Goal: Task Accomplishment & Management: Manage account settings

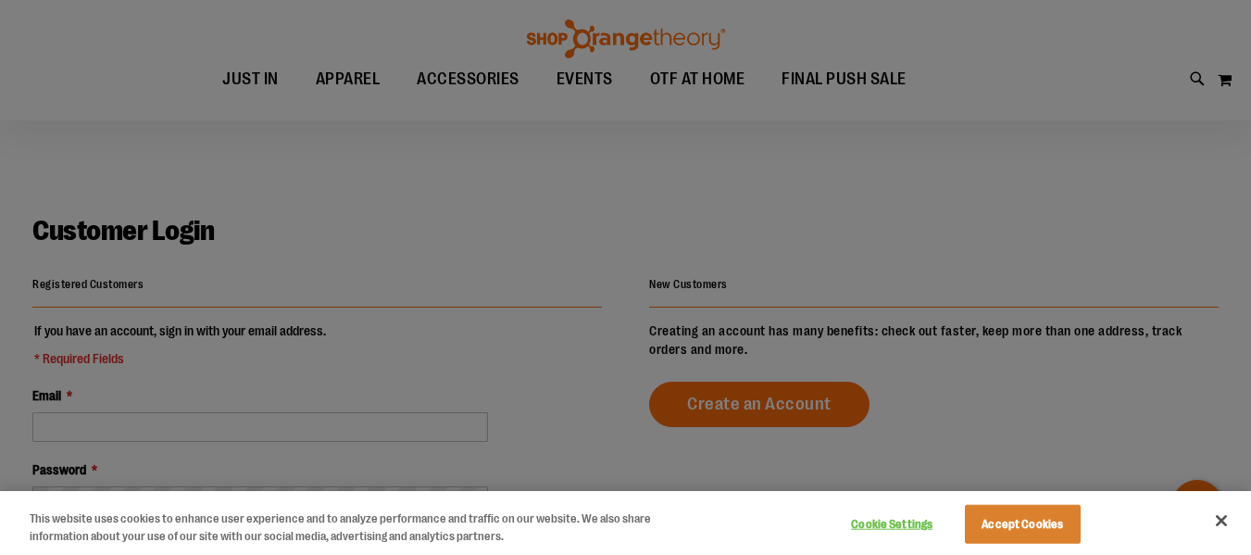
scroll to position [51, 0]
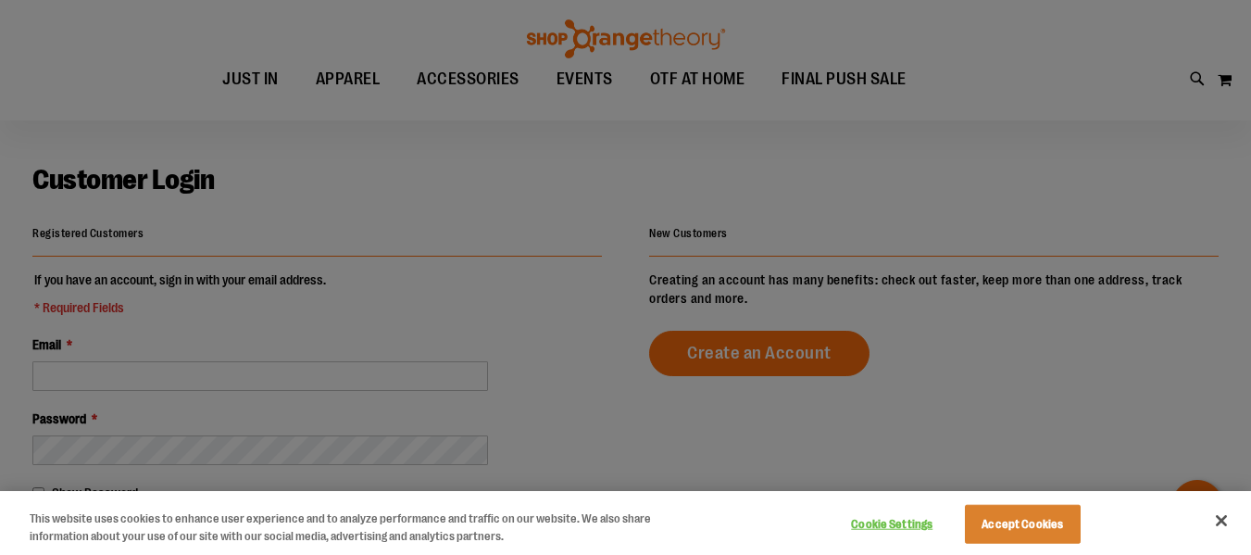
click at [320, 111] on div at bounding box center [625, 277] width 1251 height 555
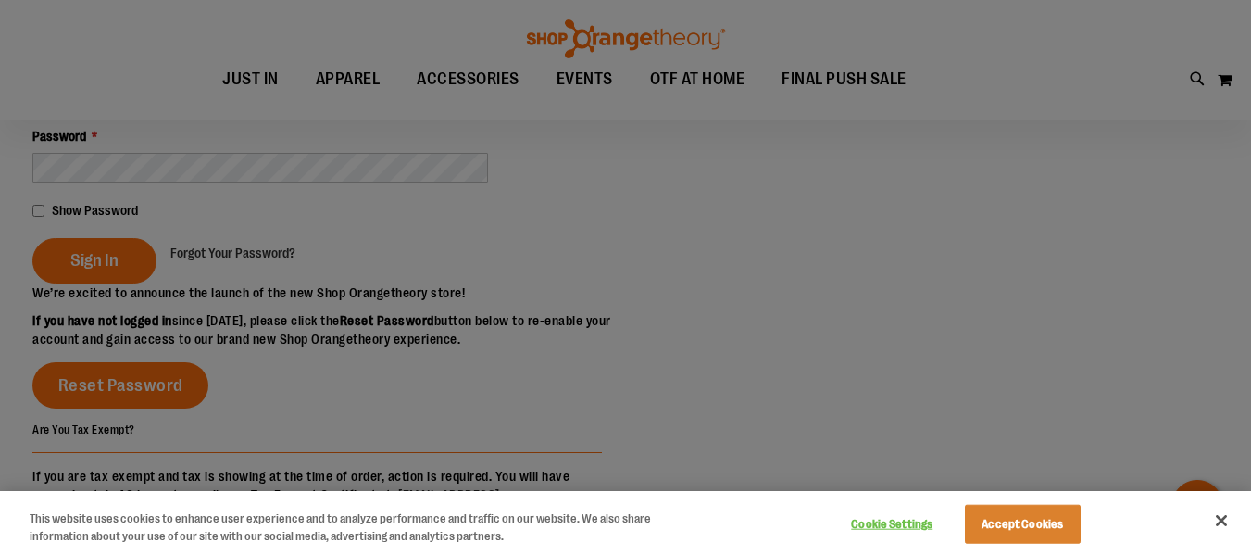
scroll to position [129, 0]
click at [644, 356] on div at bounding box center [625, 277] width 1251 height 555
click at [1014, 512] on button "Accept Cookies" at bounding box center [1023, 524] width 116 height 39
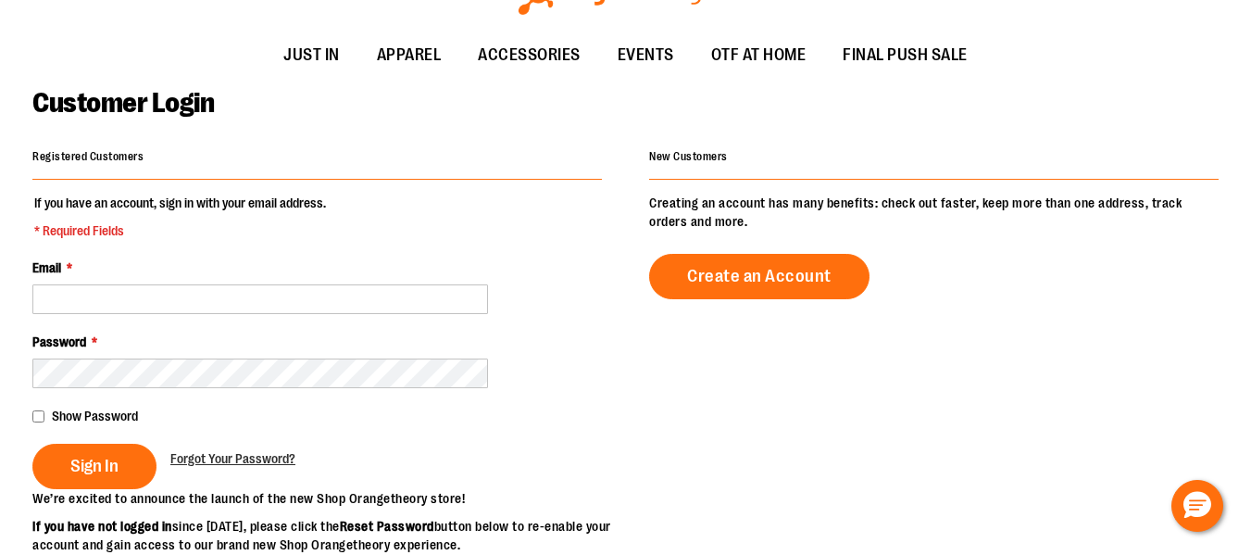
scroll to position [0, 0]
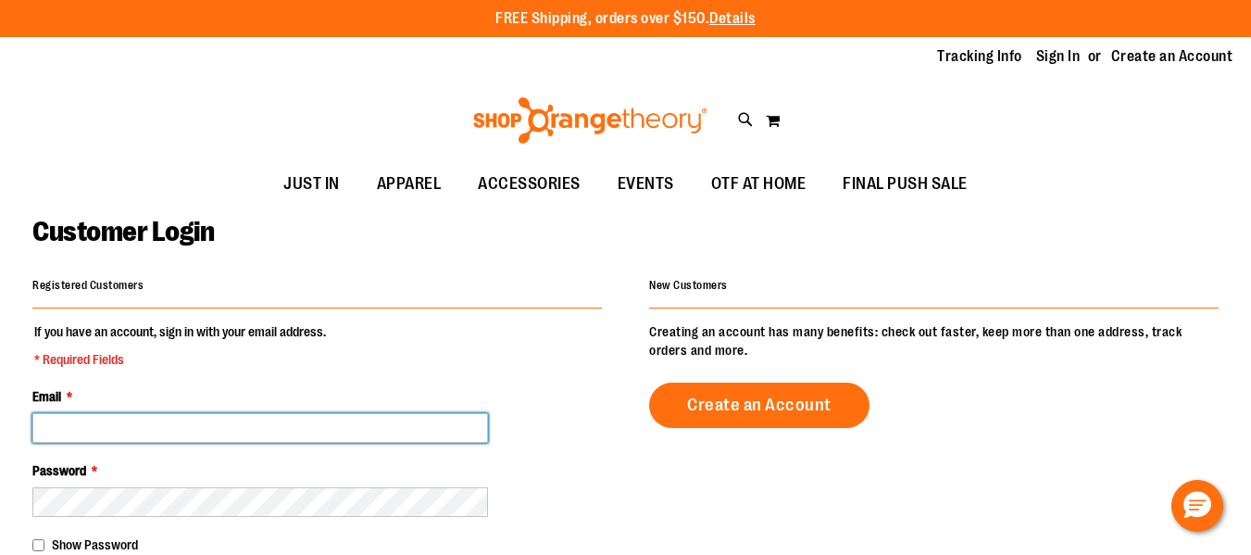
click at [120, 432] on input "Email *" at bounding box center [260, 428] width 456 height 30
type input "**********"
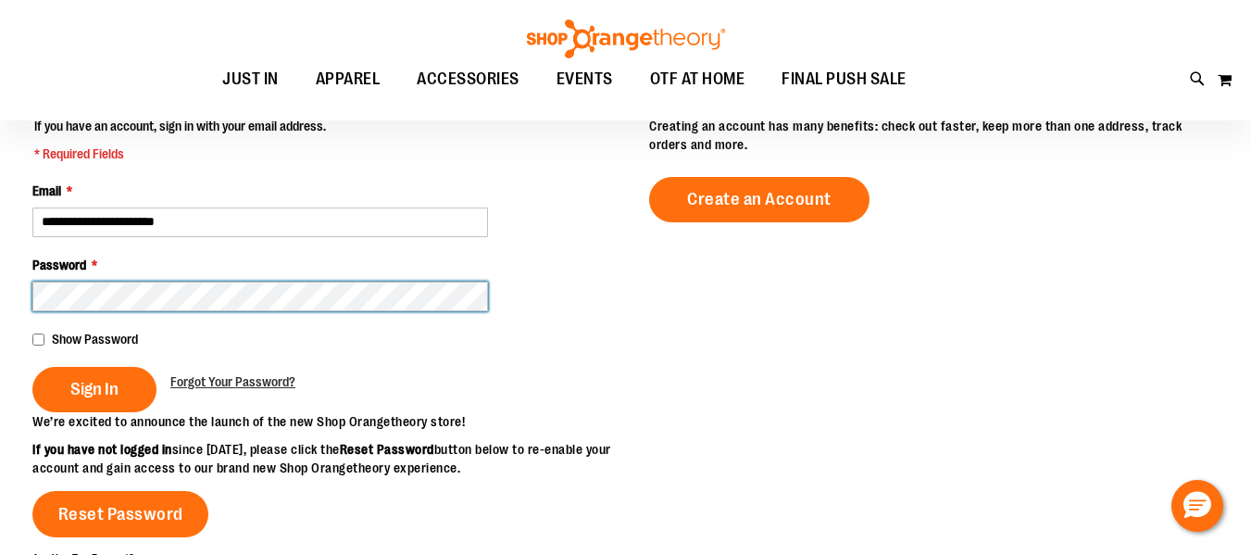
scroll to position [128, 0]
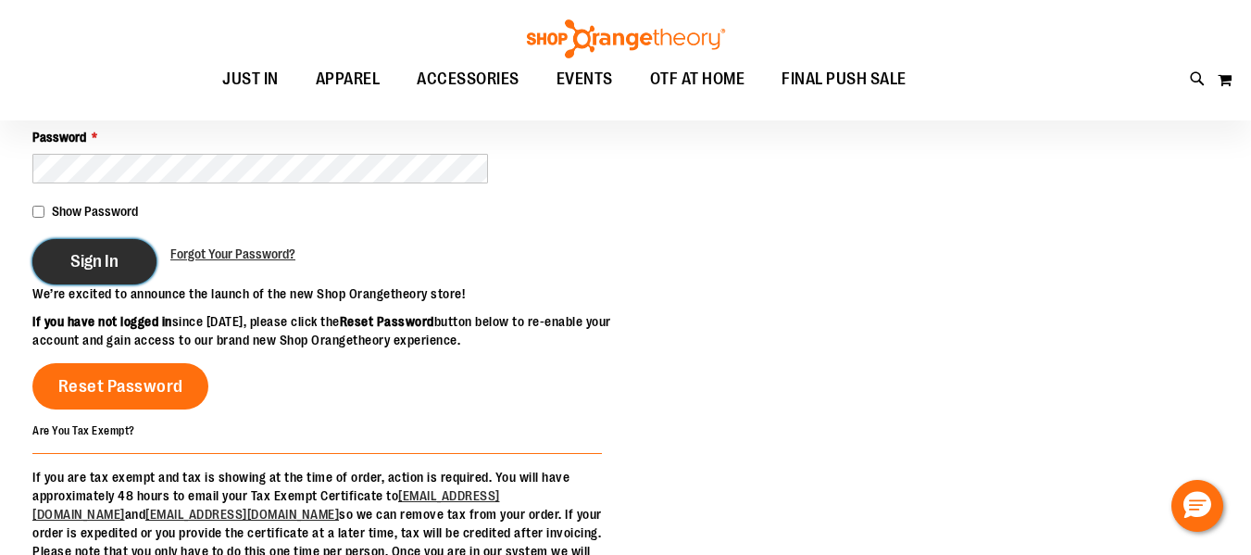
click at [105, 260] on span "Sign In" at bounding box center [94, 261] width 48 height 20
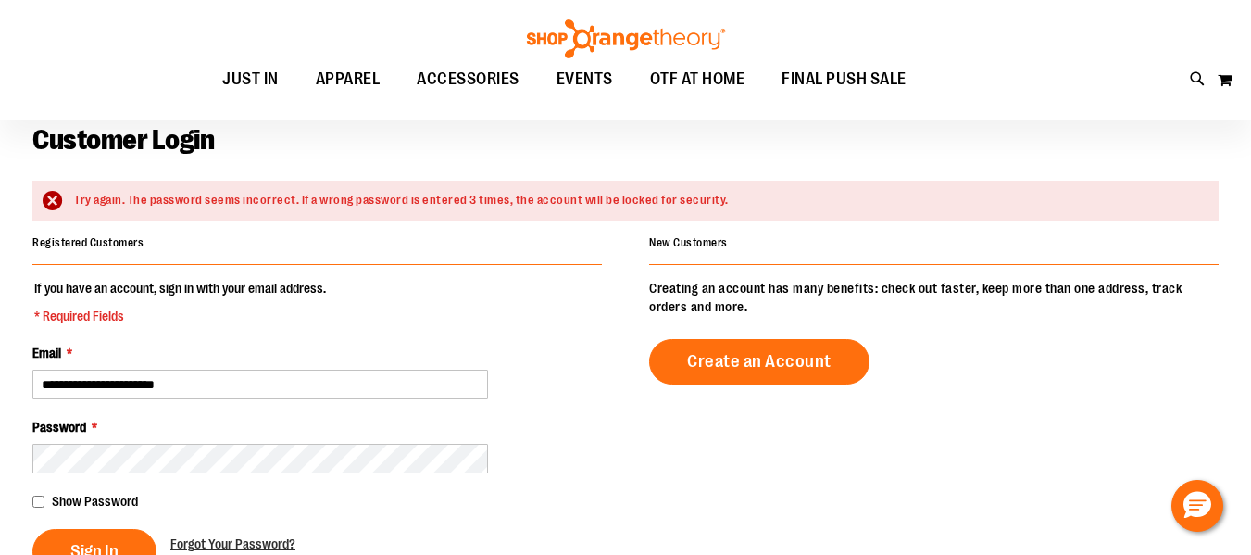
scroll to position [86, 0]
